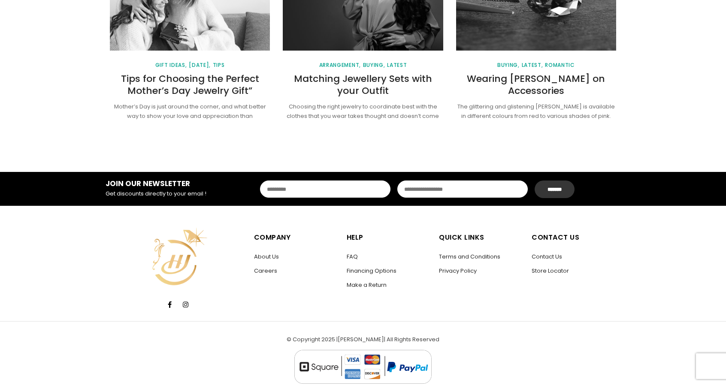
scroll to position [1145, 0]
click at [274, 258] on link "About Us" at bounding box center [266, 257] width 25 height 8
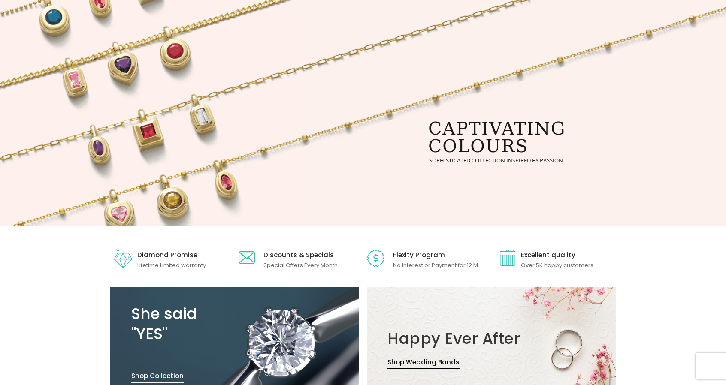
scroll to position [0, 0]
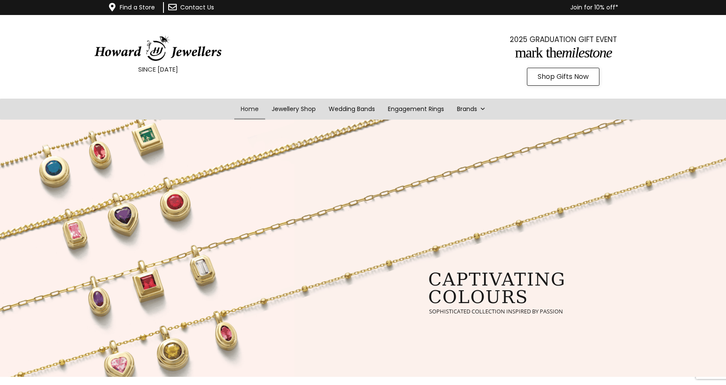
click at [125, 6] on link "Find a Store" at bounding box center [137, 7] width 35 height 9
